Goal: Task Accomplishment & Management: Use online tool/utility

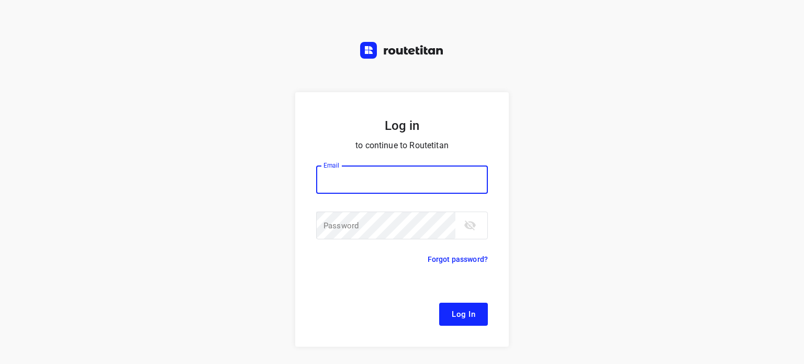
click at [0, 0] on div at bounding box center [0, 0] width 0 height 0
type input "[EMAIL_ADDRESS][DOMAIN_NAME]"
click at [465, 322] on button "Log In" at bounding box center [463, 314] width 49 height 23
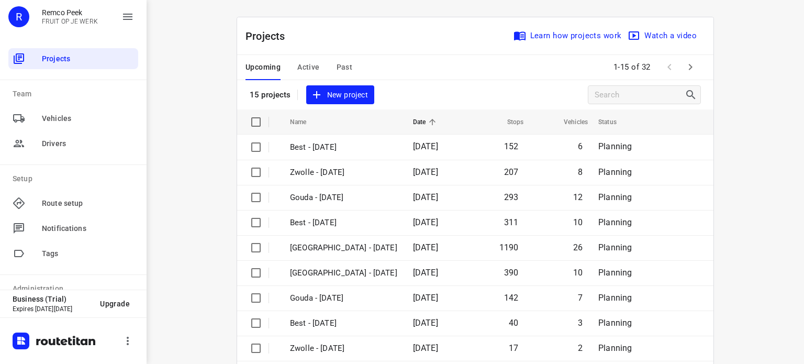
click at [0, 363] on div at bounding box center [0, 364] width 0 height 0
click at [685, 68] on icon "button" at bounding box center [690, 67] width 13 height 13
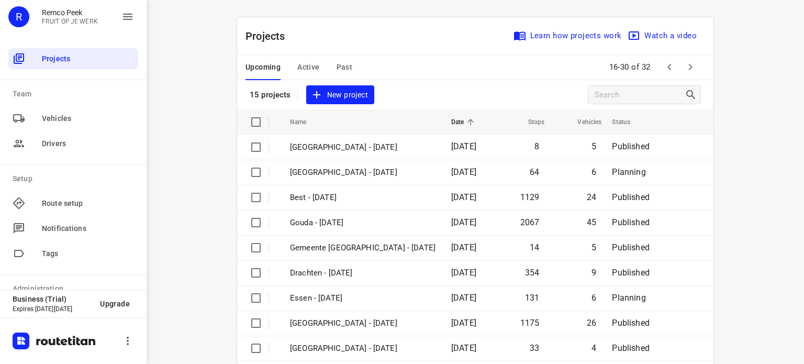
click at [302, 37] on div "Projects Learn how projects work Watch a video" at bounding box center [475, 36] width 477 height 38
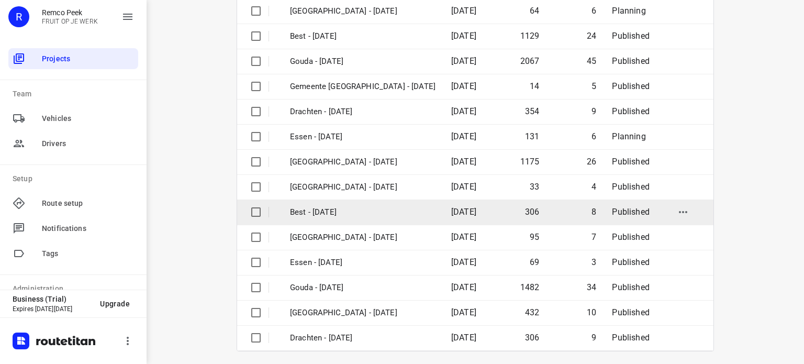
scroll to position [165, 0]
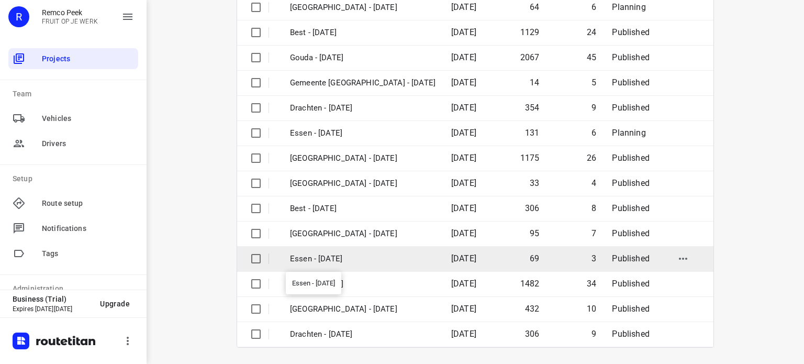
click at [337, 258] on p "Essen - [DATE]" at bounding box center [363, 259] width 146 height 12
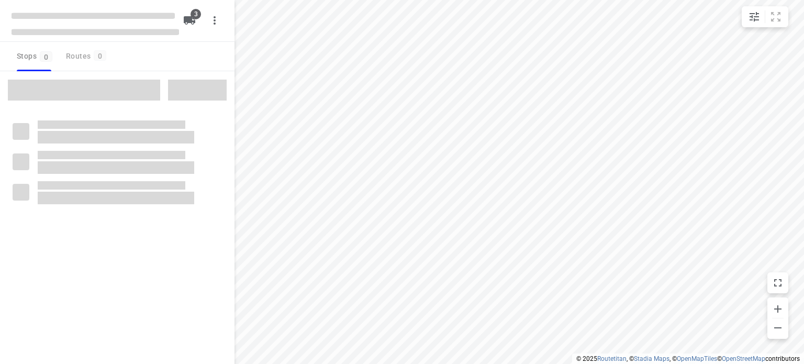
checkbox input "true"
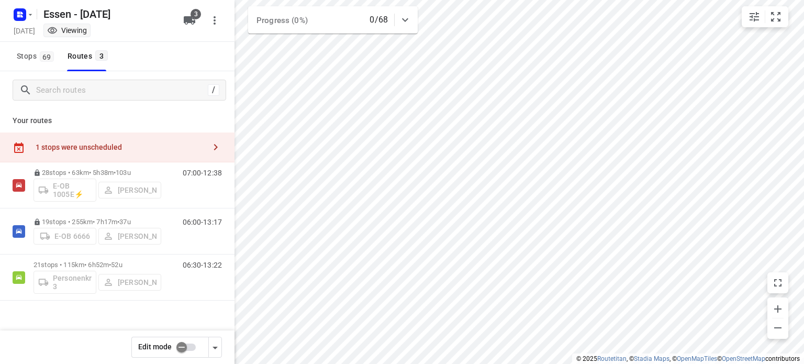
click at [160, 151] on div "1 stops were unscheduled" at bounding box center [117, 147] width 235 height 30
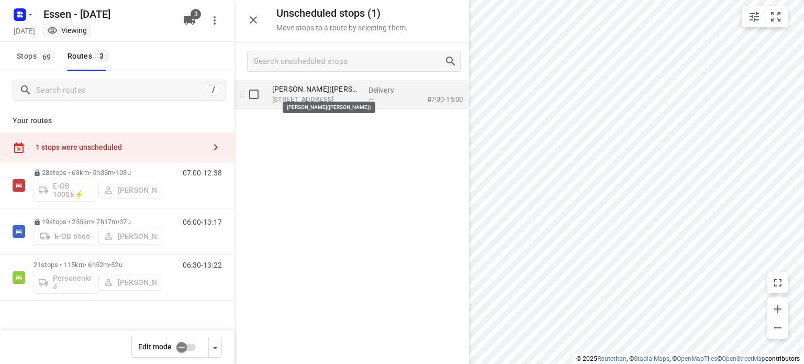
click at [338, 92] on p "[PERSON_NAME]([PERSON_NAME])" at bounding box center [316, 89] width 88 height 10
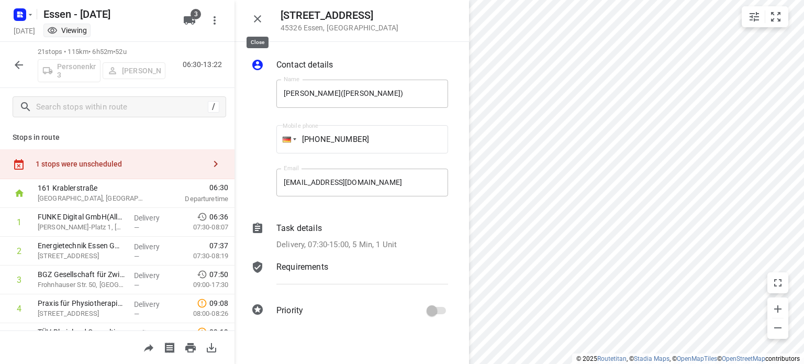
click at [257, 15] on icon "button" at bounding box center [257, 19] width 13 height 13
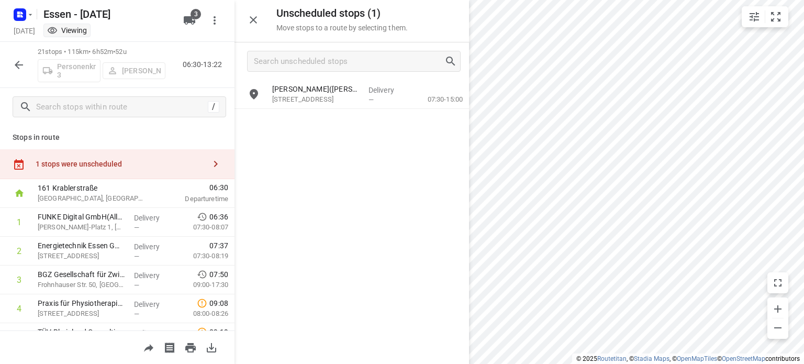
click at [69, 52] on p "21 stops • 115km • 6h52m • [DATE]" at bounding box center [102, 52] width 128 height 10
click at [23, 64] on icon "button" at bounding box center [19, 65] width 13 height 13
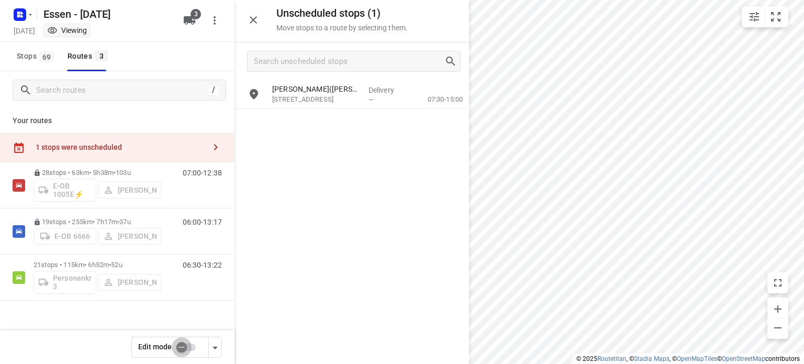
click at [184, 349] on input "checkbox" at bounding box center [182, 347] width 60 height 20
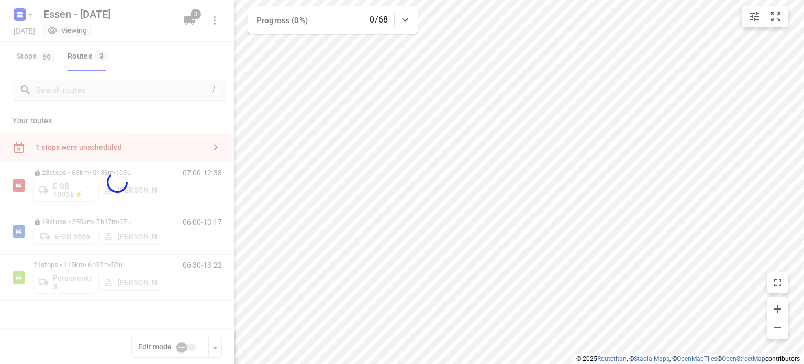
checkbox input "true"
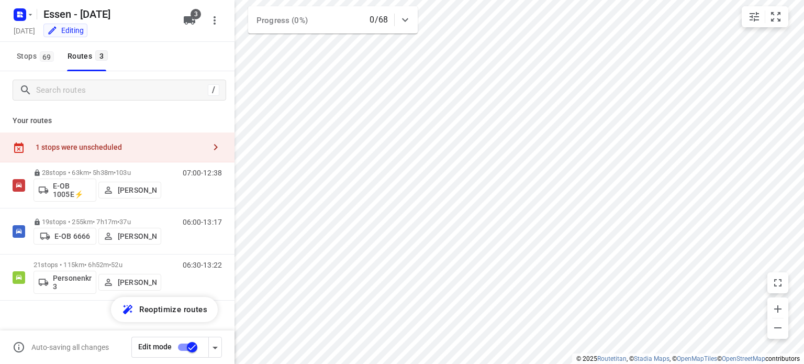
click at [142, 149] on div "1 stops were unscheduled" at bounding box center [121, 147] width 170 height 8
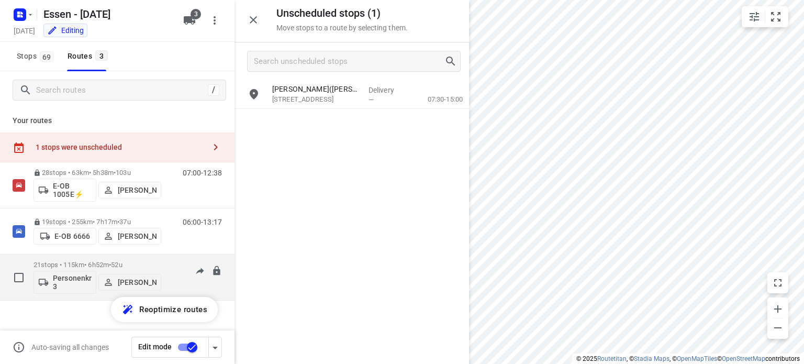
click at [96, 263] on p "21 stops • 115km • 6h52m • [DATE]" at bounding box center [98, 265] width 128 height 8
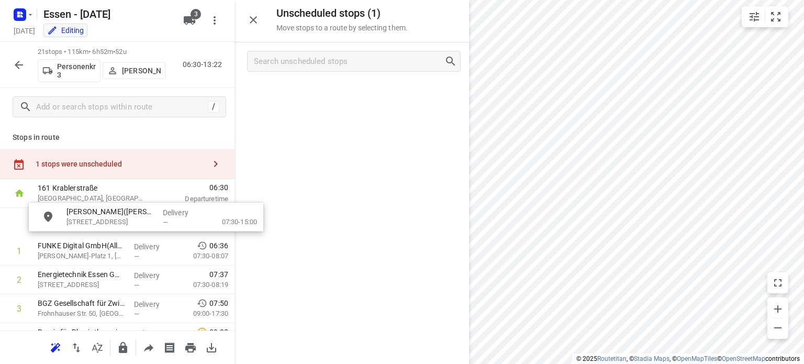
drag, startPoint x: 296, startPoint y: 92, endPoint x: 82, endPoint y: 224, distance: 251.6
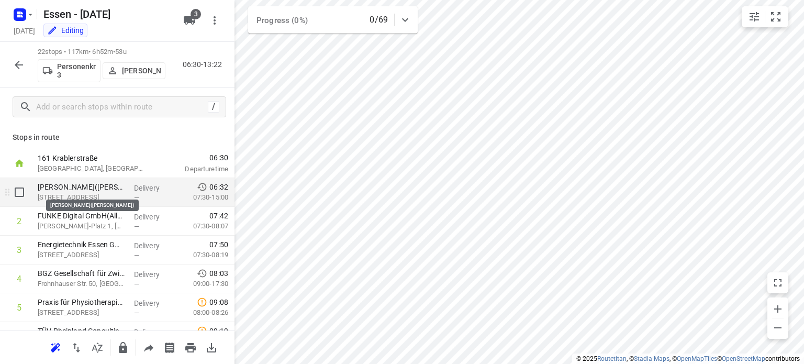
click at [103, 188] on p "[PERSON_NAME]([PERSON_NAME])" at bounding box center [82, 187] width 88 height 10
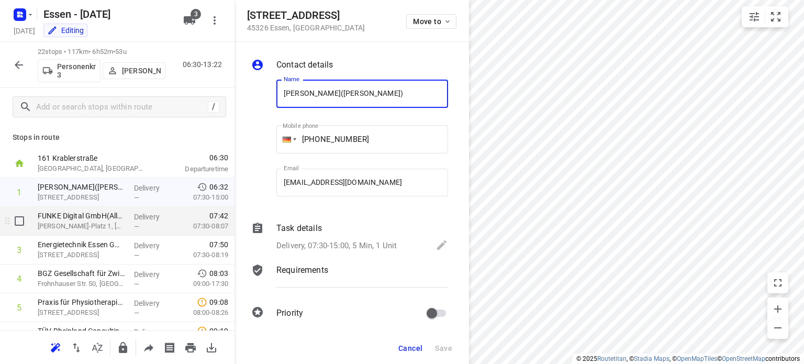
click at [176, 226] on p "07:30-08:07" at bounding box center [202, 226] width 52 height 10
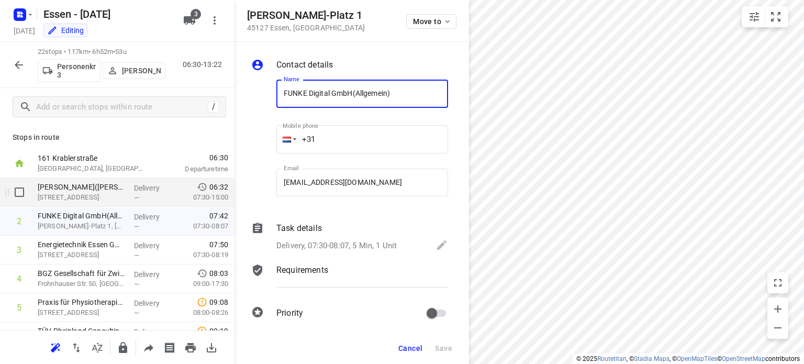
click at [176, 200] on p "07:30-15:00" at bounding box center [202, 197] width 52 height 10
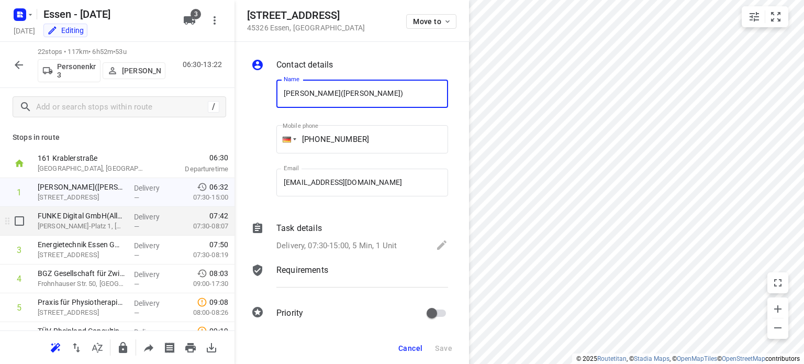
click at [176, 220] on span "07:42" at bounding box center [202, 216] width 52 height 10
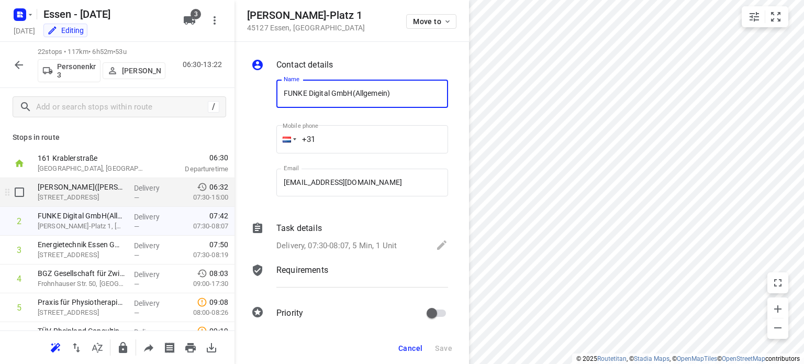
click at [179, 196] on p "07:30-15:00" at bounding box center [202, 197] width 52 height 10
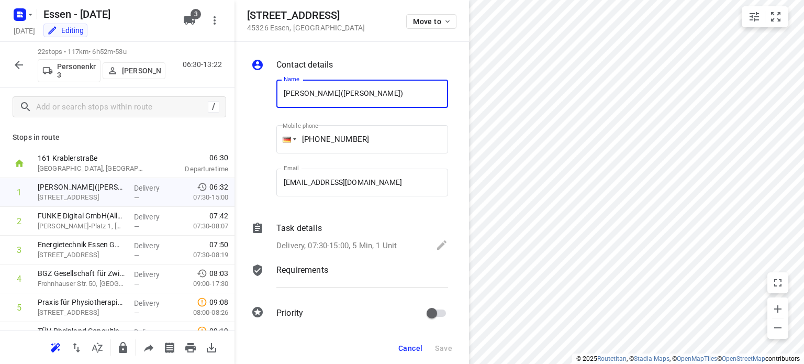
click at [409, 347] on span "Cancel" at bounding box center [411, 348] width 24 height 8
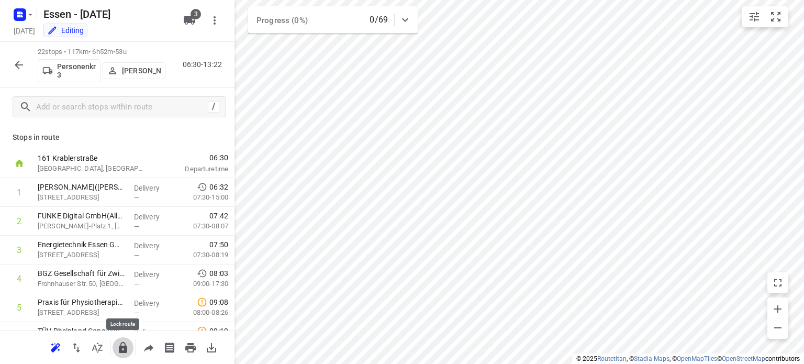
click at [124, 347] on icon "button" at bounding box center [123, 347] width 8 height 11
click at [22, 64] on icon "button" at bounding box center [19, 65] width 8 height 8
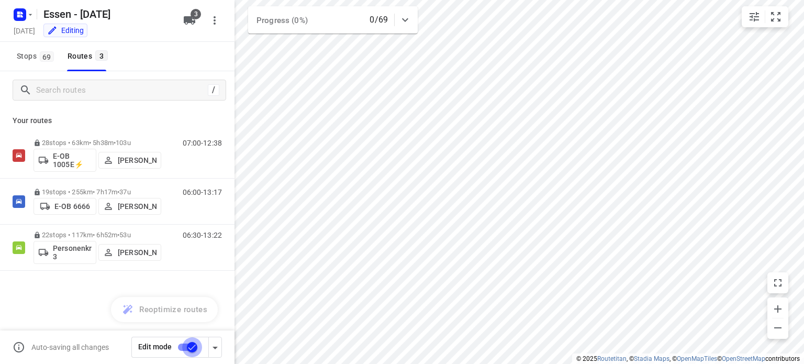
click at [192, 342] on input "checkbox" at bounding box center [192, 347] width 60 height 20
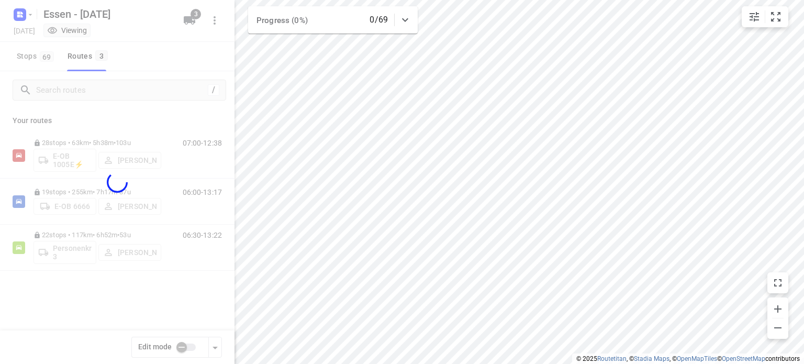
checkbox input "false"
